Goal: Information Seeking & Learning: Learn about a topic

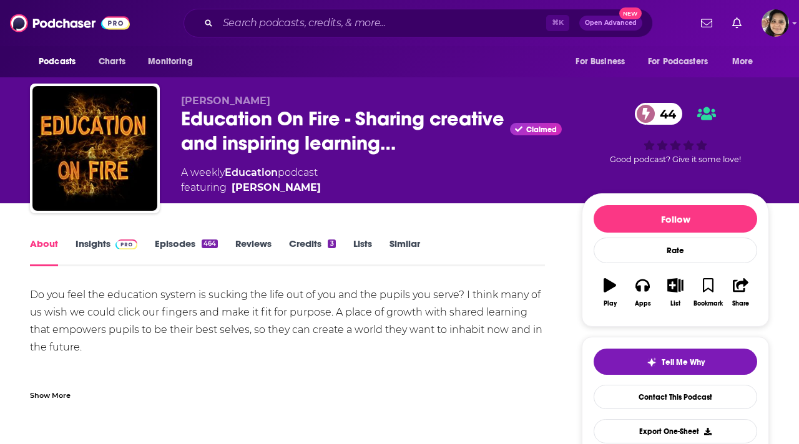
click at [96, 248] on link "Insights" at bounding box center [107, 252] width 62 height 29
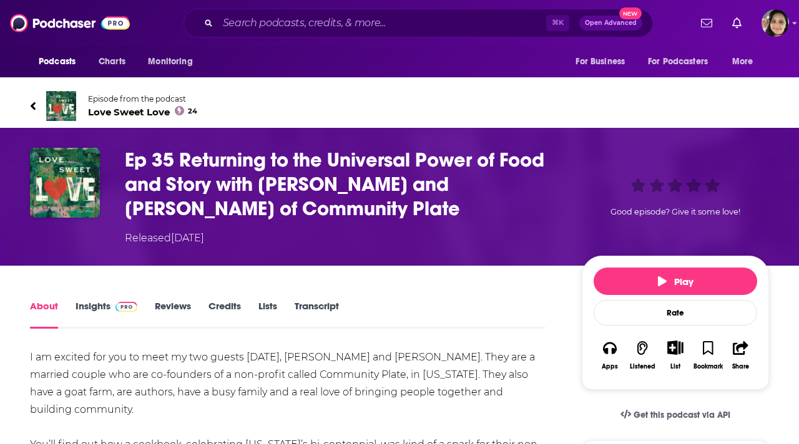
click at [31, 106] on icon at bounding box center [33, 106] width 6 height 12
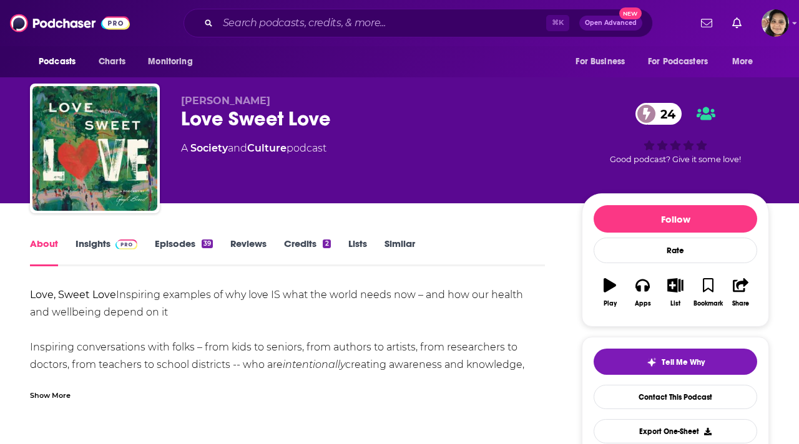
click at [94, 246] on link "Insights" at bounding box center [107, 252] width 62 height 29
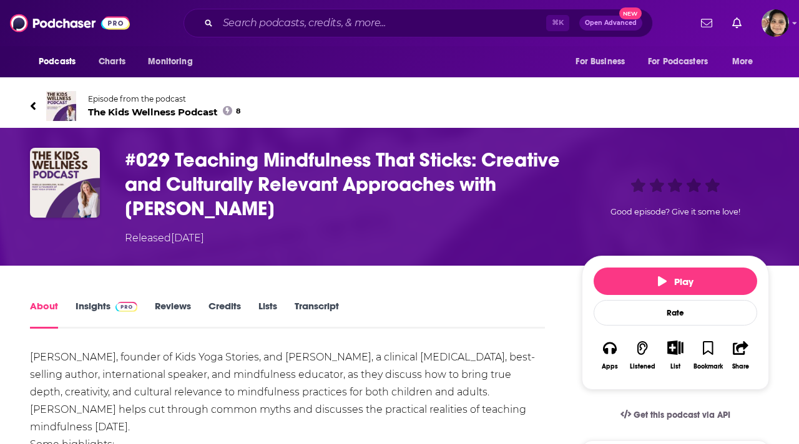
click at [31, 104] on icon at bounding box center [33, 106] width 6 height 12
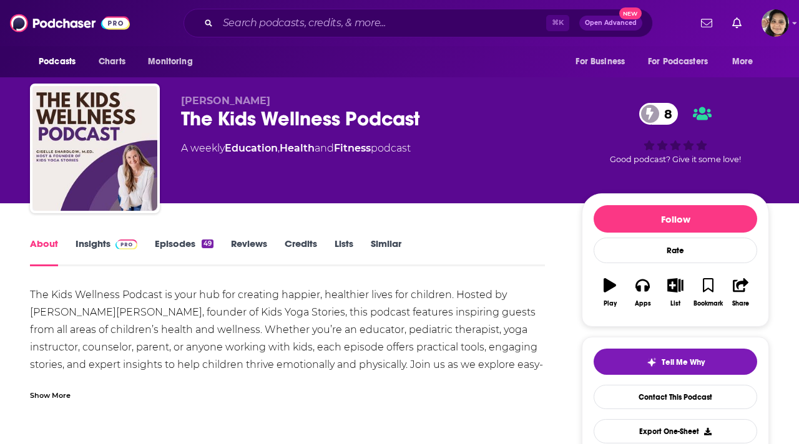
click at [92, 247] on link "Insights" at bounding box center [107, 252] width 62 height 29
